Goal: Find contact information: Find contact information

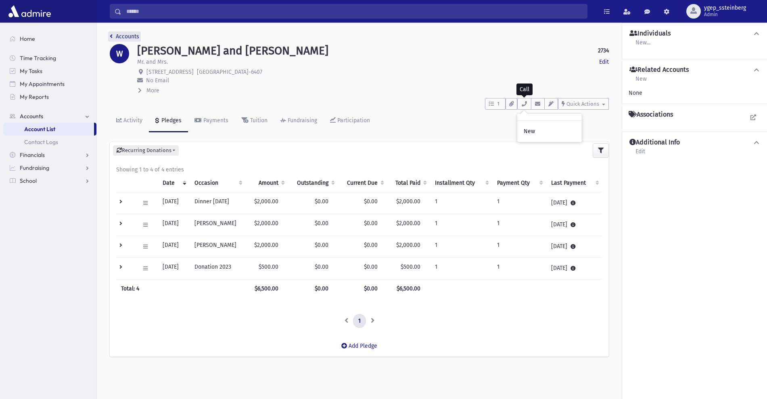
click at [124, 33] on link "Accounts" at bounding box center [124, 36] width 29 height 7
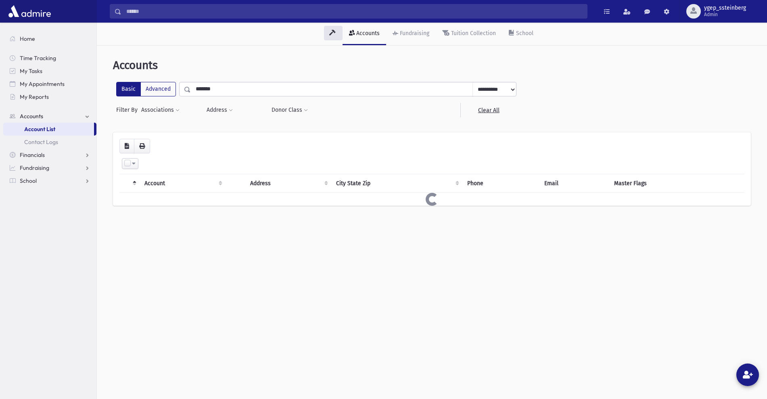
click at [223, 93] on input "*******" at bounding box center [332, 89] width 282 height 15
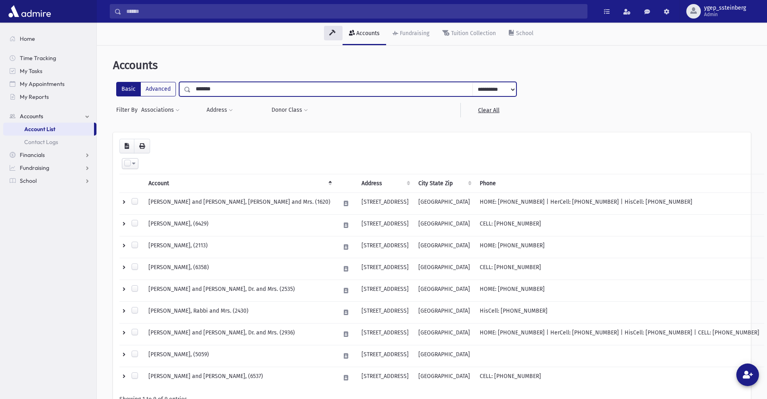
drag, startPoint x: 213, startPoint y: 88, endPoint x: 148, endPoint y: 80, distance: 65.9
click at [148, 80] on div "**********" at bounding box center [432, 246] width 664 height 395
type input "*****"
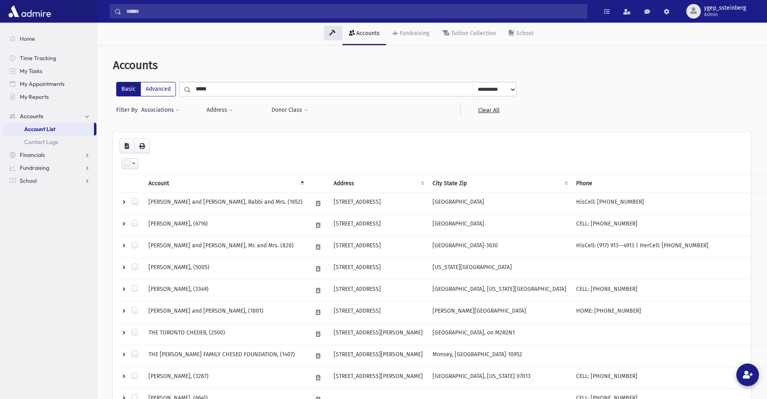
click at [441, 183] on th "City State Zip" at bounding box center [500, 183] width 144 height 19
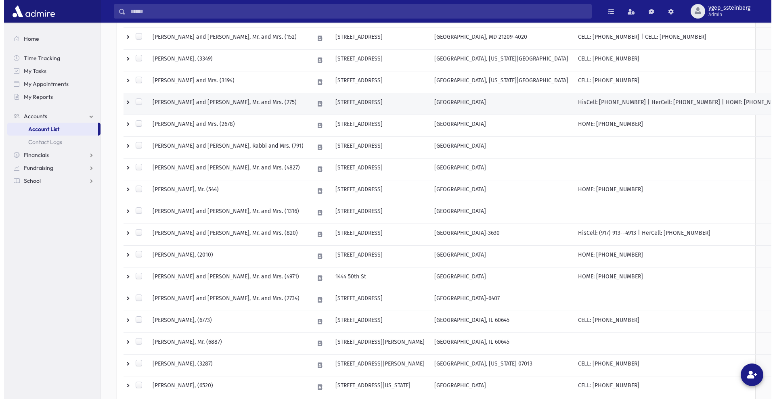
scroll to position [336, 0]
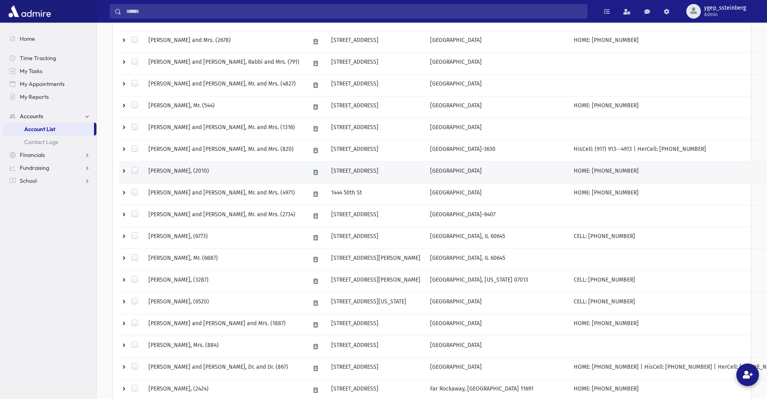
click at [247, 175] on td "WEISS, Susana, (2010)" at bounding box center [224, 173] width 161 height 22
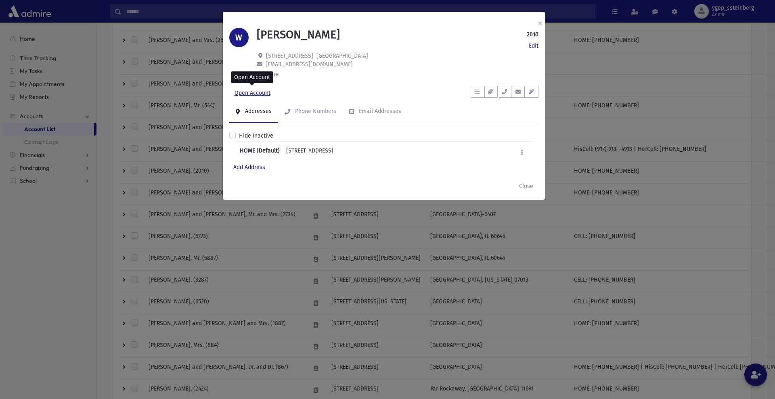
click at [260, 91] on link "Open Account" at bounding box center [252, 93] width 46 height 15
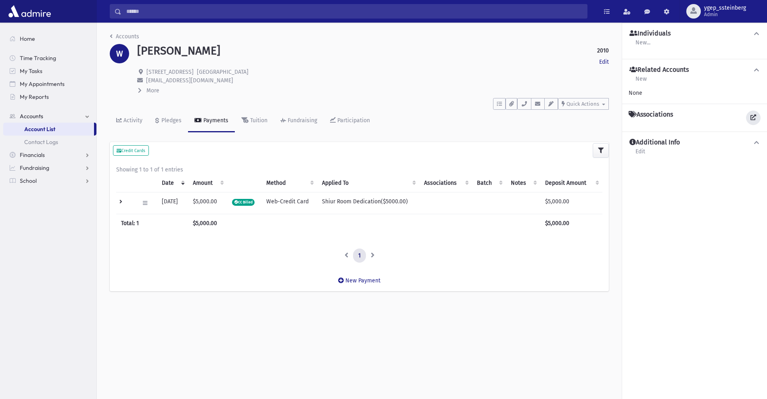
click at [752, 117] on icon at bounding box center [754, 118] width 6 height 6
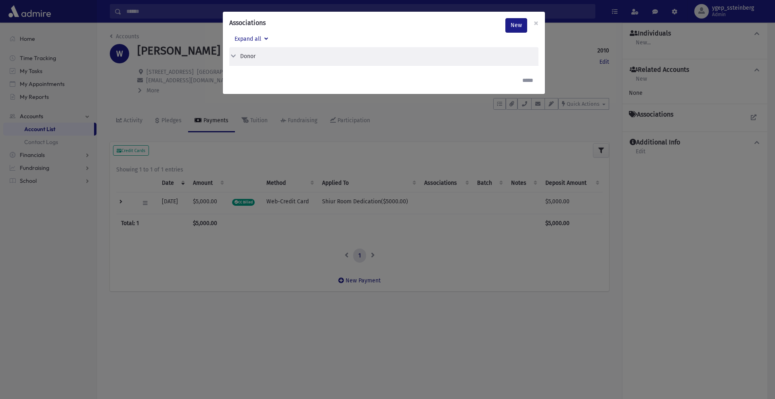
click at [184, 88] on div "Associations New × Expand all Donor Edit Delete Donor" at bounding box center [387, 199] width 775 height 399
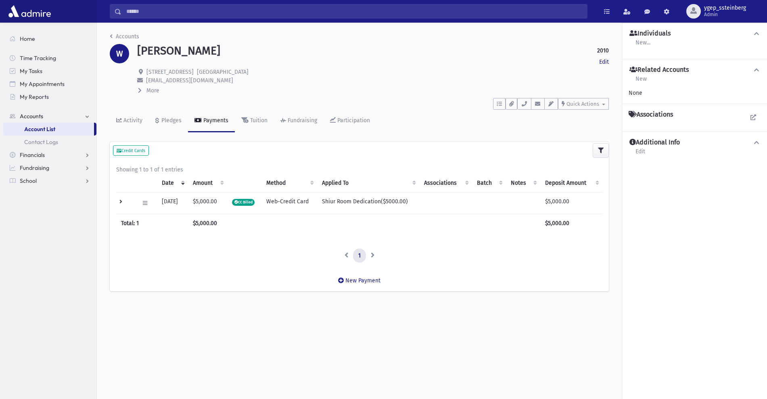
click at [120, 201] on td at bounding box center [125, 203] width 18 height 22
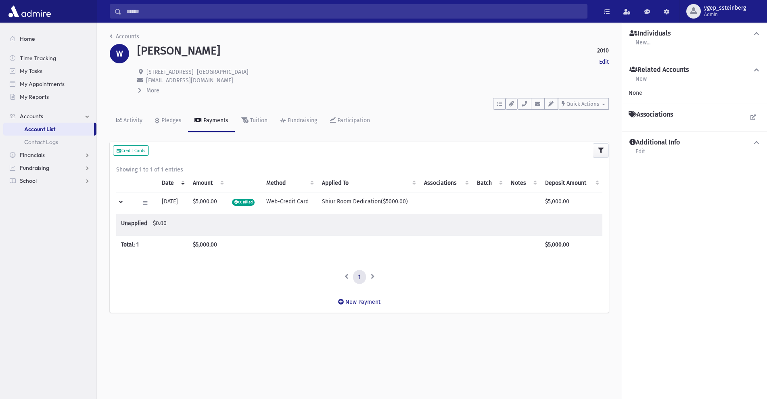
click at [120, 201] on td at bounding box center [125, 203] width 18 height 22
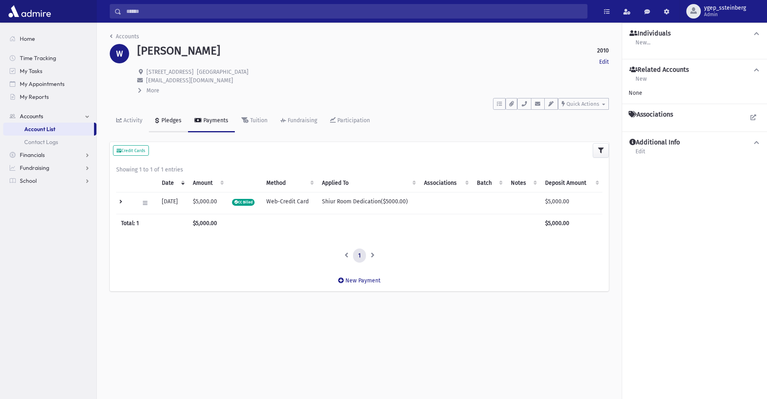
click at [177, 123] on div "Pledges" at bounding box center [171, 120] width 22 height 7
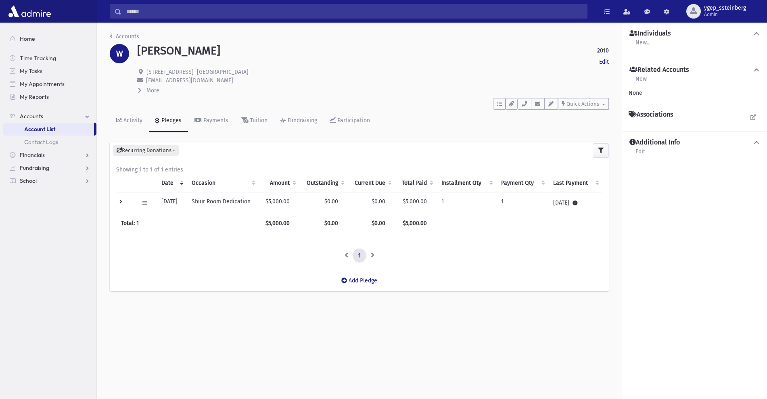
click at [117, 201] on td at bounding box center [125, 203] width 18 height 22
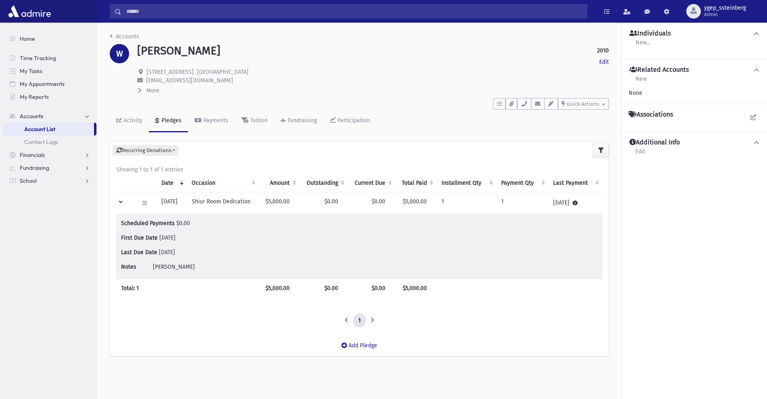
click at [117, 200] on td at bounding box center [125, 203] width 18 height 22
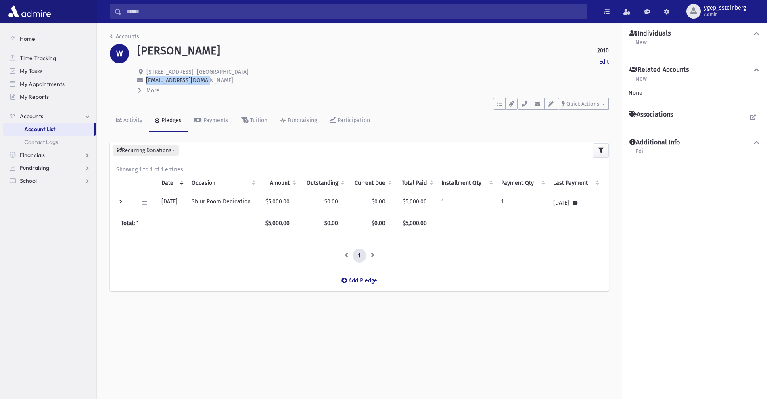
drag, startPoint x: 208, startPoint y: 80, endPoint x: 146, endPoint y: 80, distance: 62.6
click at [146, 80] on p "[EMAIL_ADDRESS][DOMAIN_NAME]" at bounding box center [373, 80] width 472 height 8
copy span "[EMAIL_ADDRESS][DOMAIN_NAME]"
drag, startPoint x: 238, startPoint y: 72, endPoint x: 147, endPoint y: 74, distance: 90.4
click at [147, 74] on p "3920 13th Ave Brooklyn, NY 11218" at bounding box center [373, 72] width 472 height 8
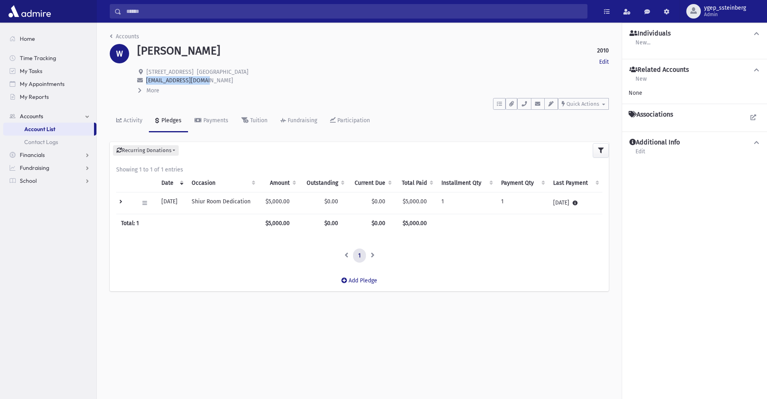
copy span "3920 13th Ave Brooklyn, NY 11218"
click at [214, 117] on div "Payments" at bounding box center [215, 120] width 27 height 7
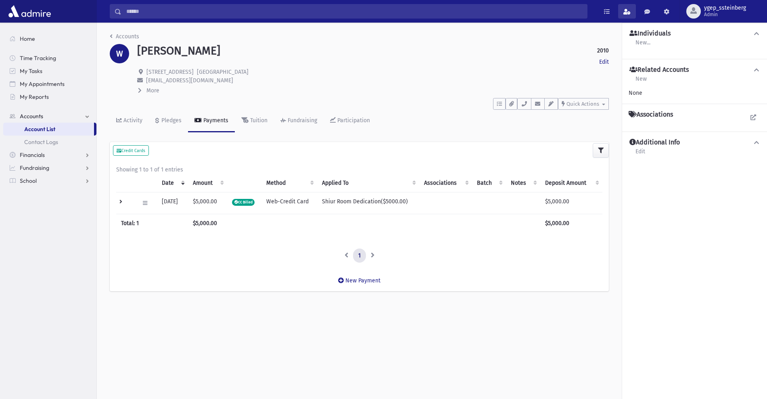
click at [626, 9] on span at bounding box center [626, 12] width 7 height 6
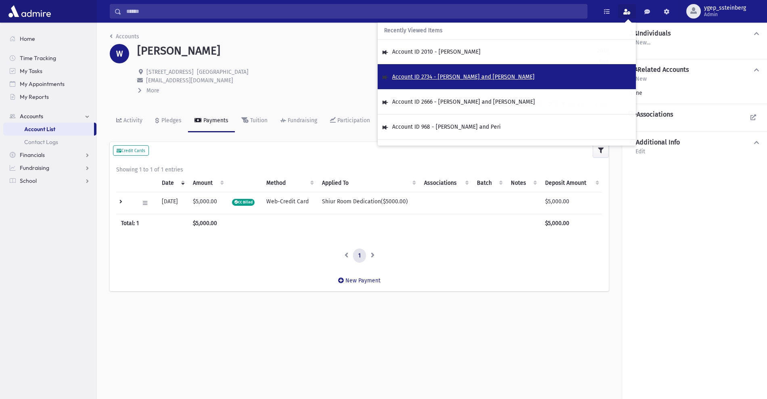
click at [465, 75] on span "Account ID 2734 - WEISS, Barry and Susana" at bounding box center [463, 76] width 142 height 7
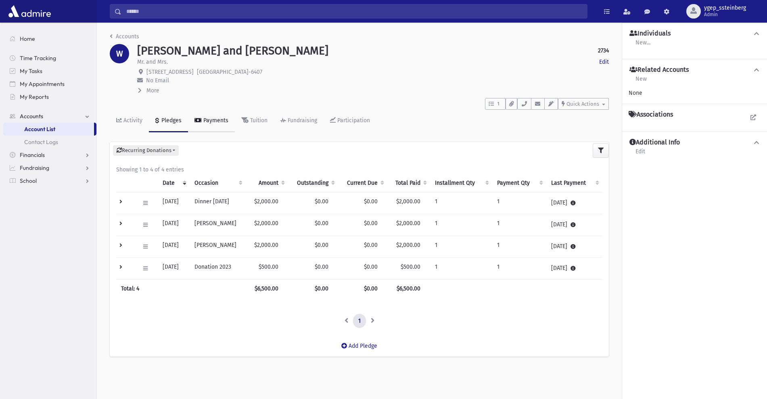
click at [215, 123] on div "Payments" at bounding box center [215, 120] width 27 height 7
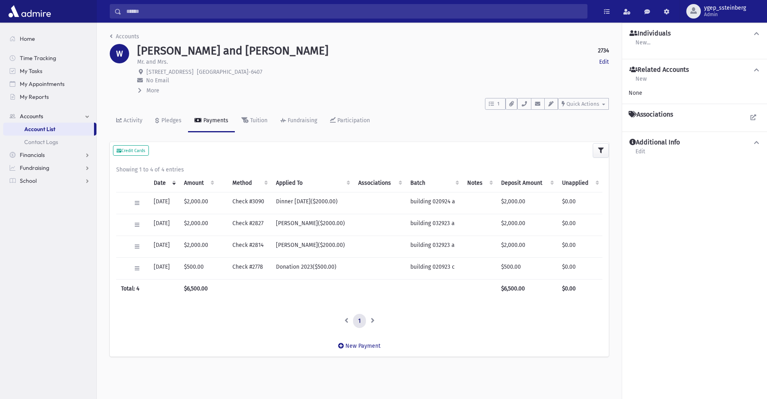
click at [271, 201] on td "Check #3090" at bounding box center [250, 203] width 44 height 22
click at [137, 204] on icon at bounding box center [137, 203] width 4 height 5
click at [188, 137] on div "Accounts W WEISS, Barry and Susana 2734 Edit Mr. and Mrs. Edit 1541 E. 7th St B…" at bounding box center [359, 199] width 525 height 352
click at [631, 11] on span at bounding box center [626, 12] width 7 height 6
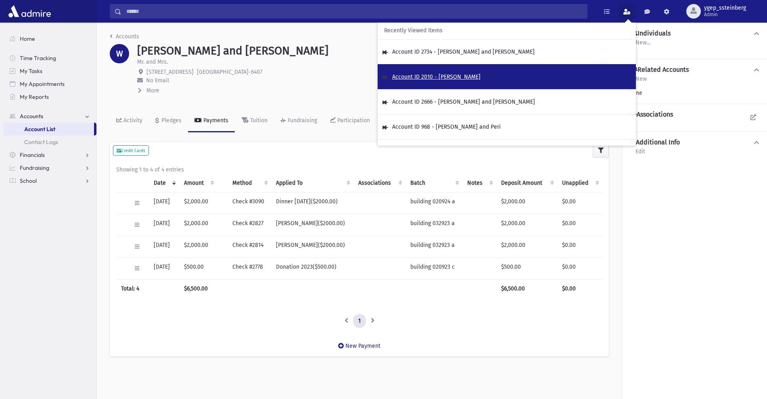
click at [463, 76] on span "Account ID 2010 - WEISS, Susana" at bounding box center [436, 76] width 88 height 7
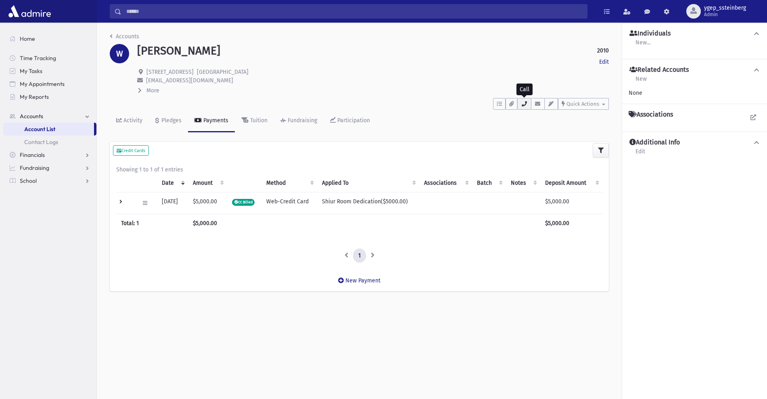
click at [527, 103] on icon "button" at bounding box center [524, 103] width 6 height 5
